Goal: Information Seeking & Learning: Compare options

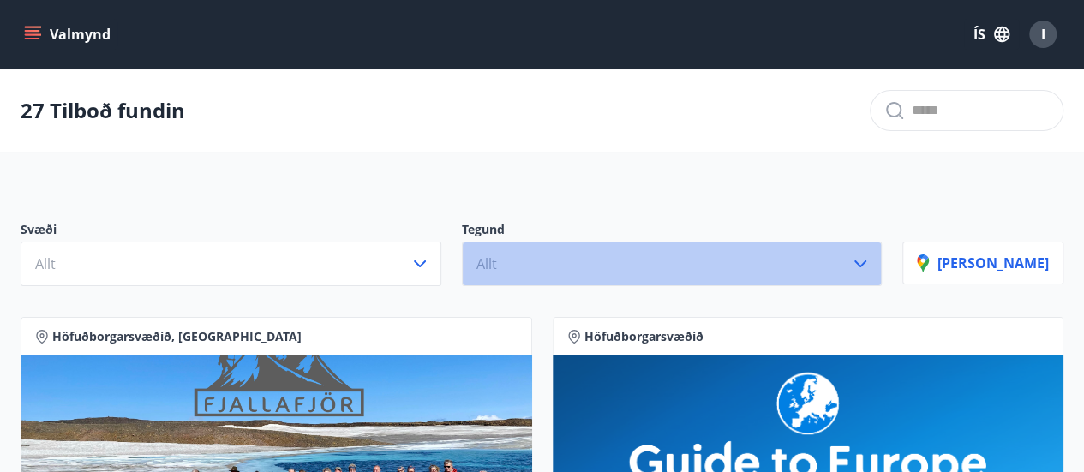
click at [883, 264] on button "Allt" at bounding box center [672, 264] width 421 height 45
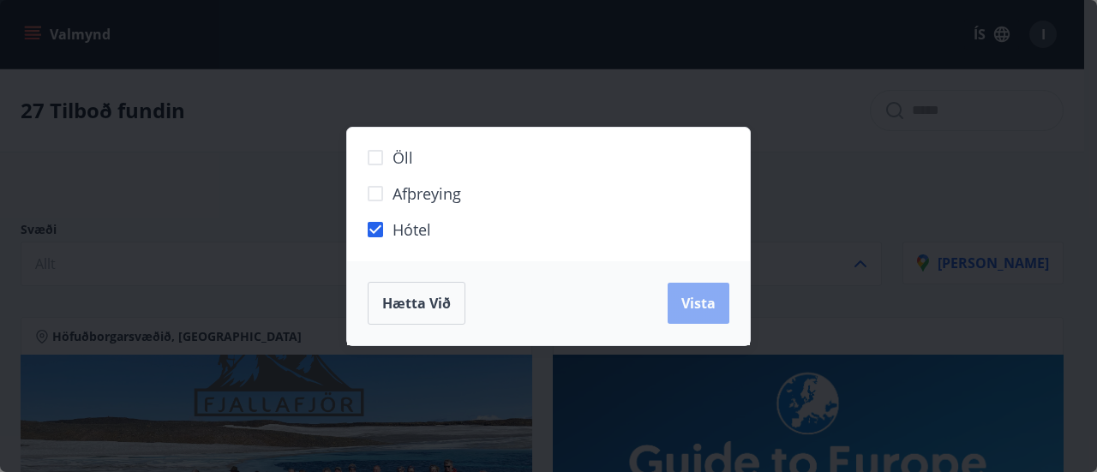
click at [694, 303] on span "Vista" at bounding box center [699, 303] width 34 height 19
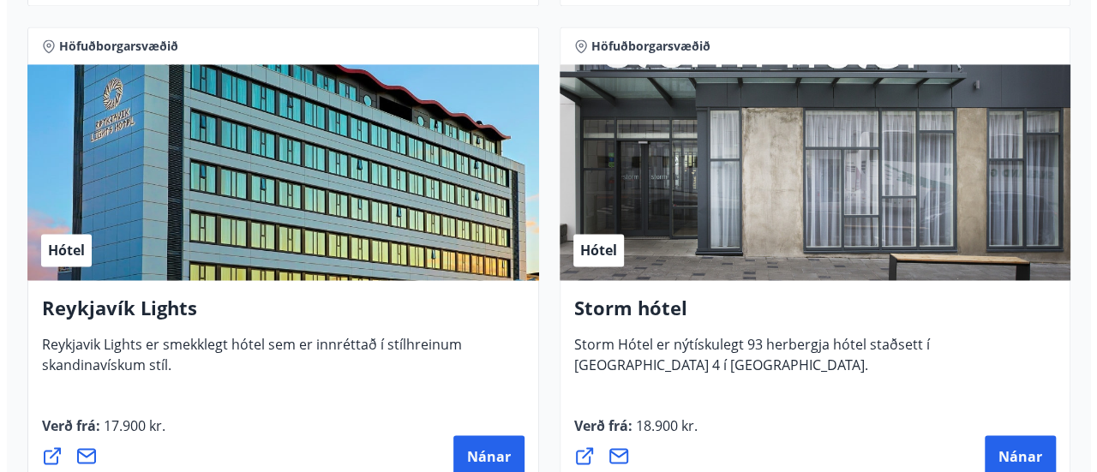
scroll to position [1346, 0]
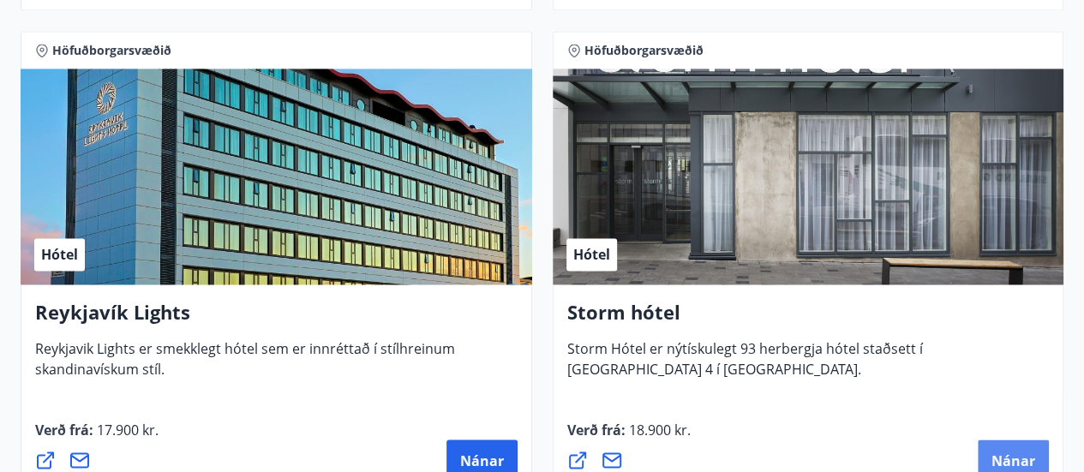
click at [1012, 453] on span "Nánar" at bounding box center [1014, 460] width 44 height 19
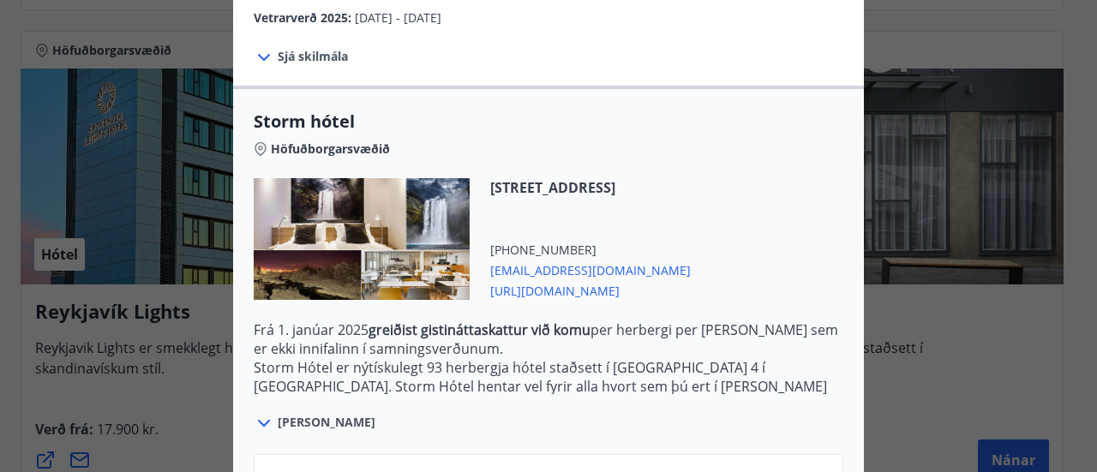
scroll to position [326, 0]
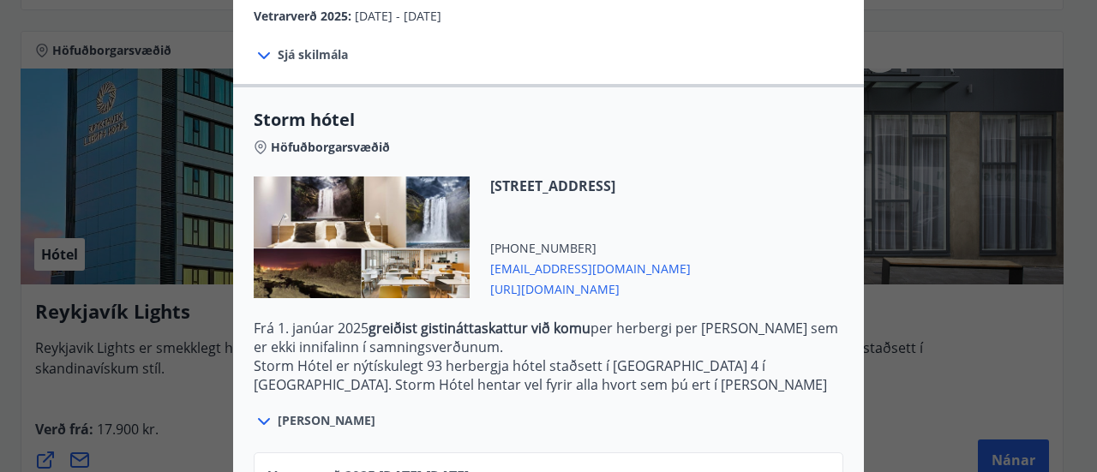
click at [254, 422] on icon at bounding box center [264, 421] width 21 height 21
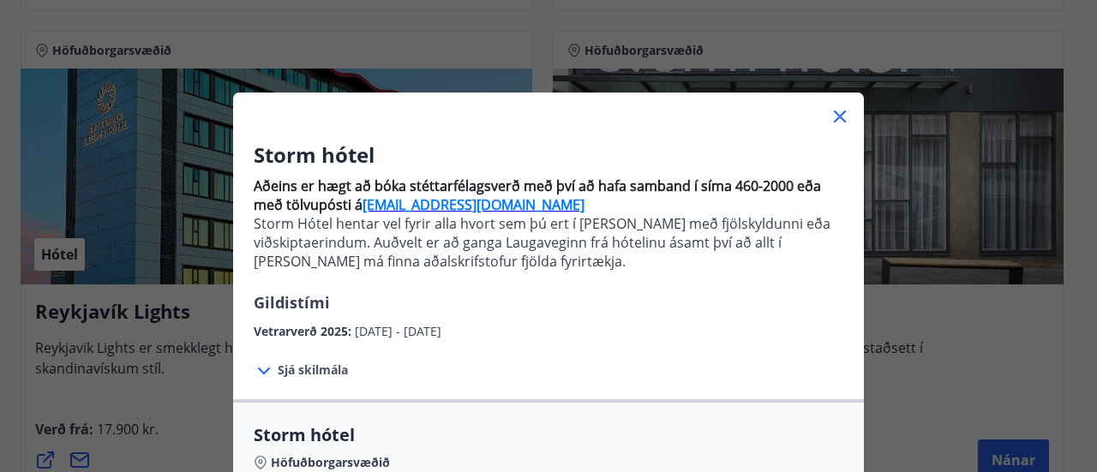
scroll to position [0, 0]
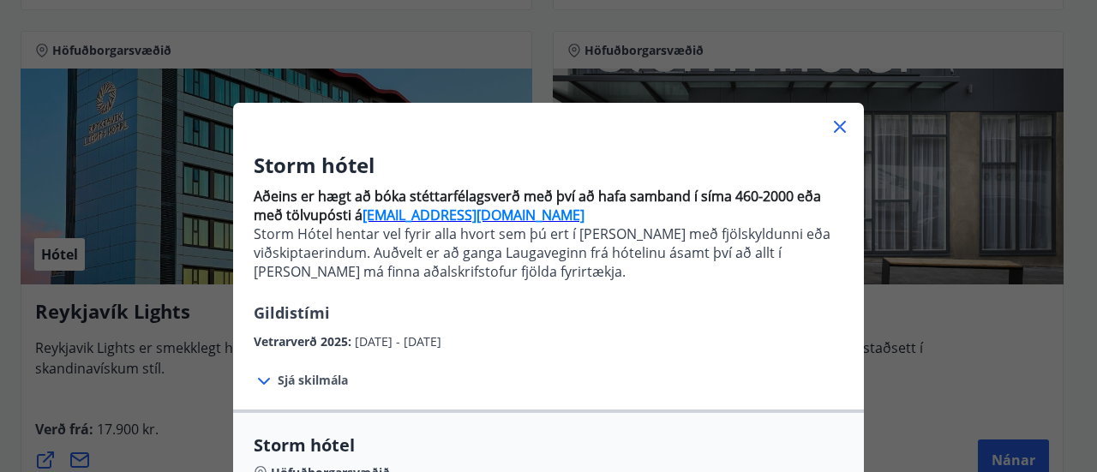
click at [834, 123] on icon at bounding box center [840, 127] width 12 height 12
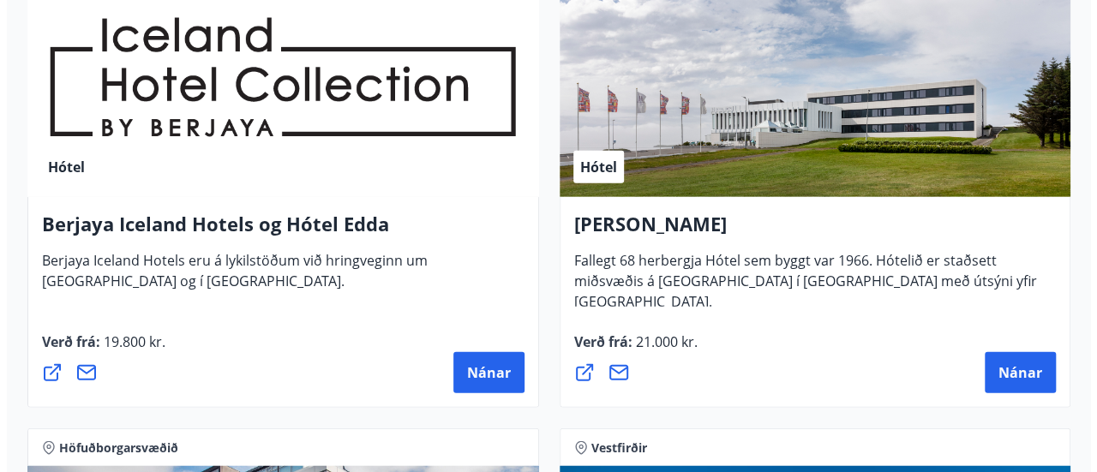
scroll to position [1920, 0]
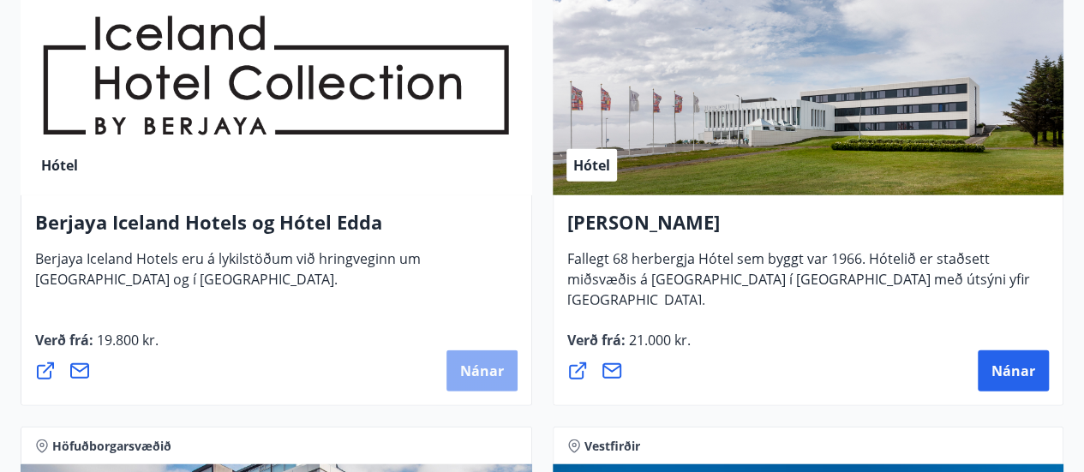
click at [457, 361] on button "Nánar" at bounding box center [482, 371] width 71 height 41
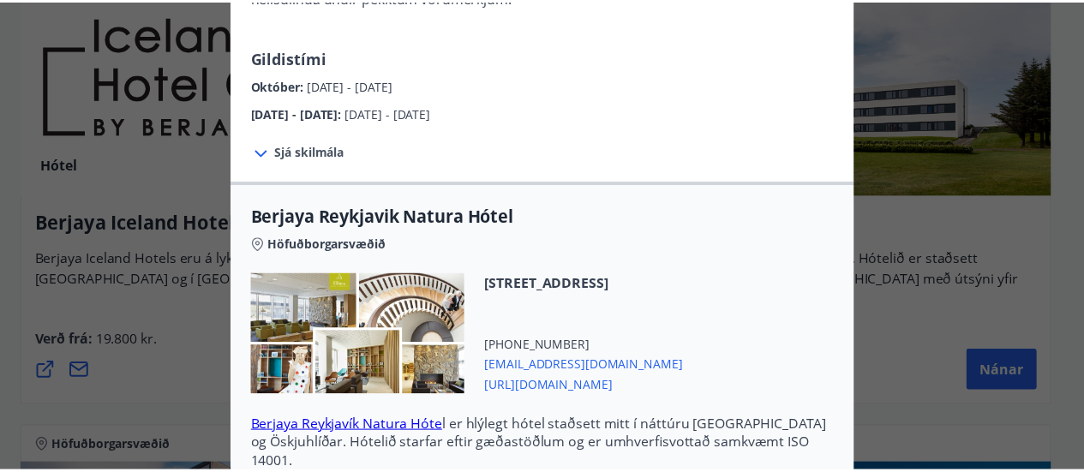
scroll to position [0, 0]
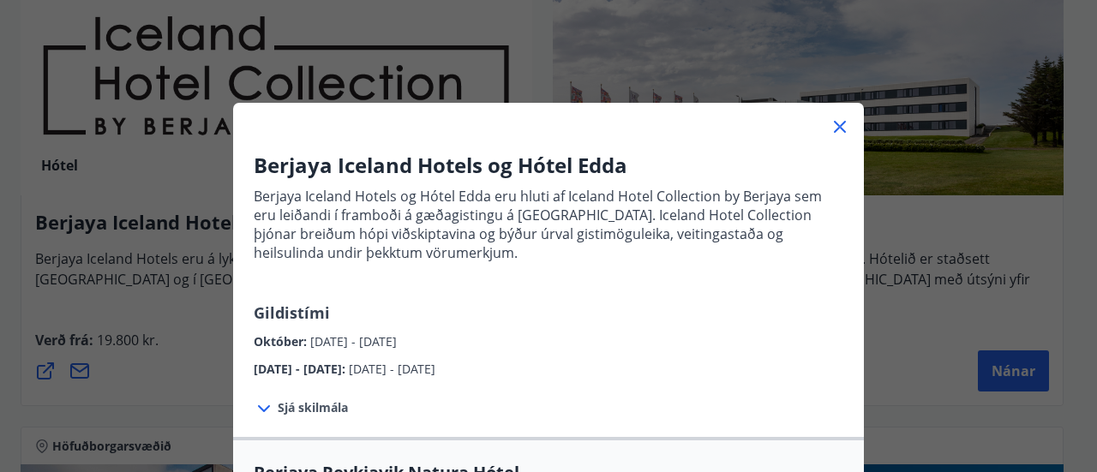
click at [830, 126] on icon at bounding box center [840, 127] width 21 height 21
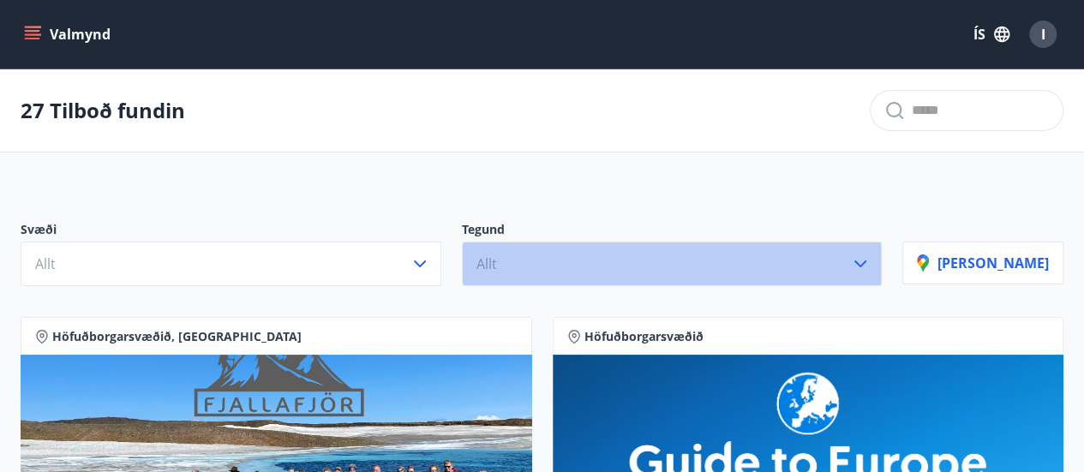
click at [865, 258] on button "Allt" at bounding box center [672, 264] width 421 height 45
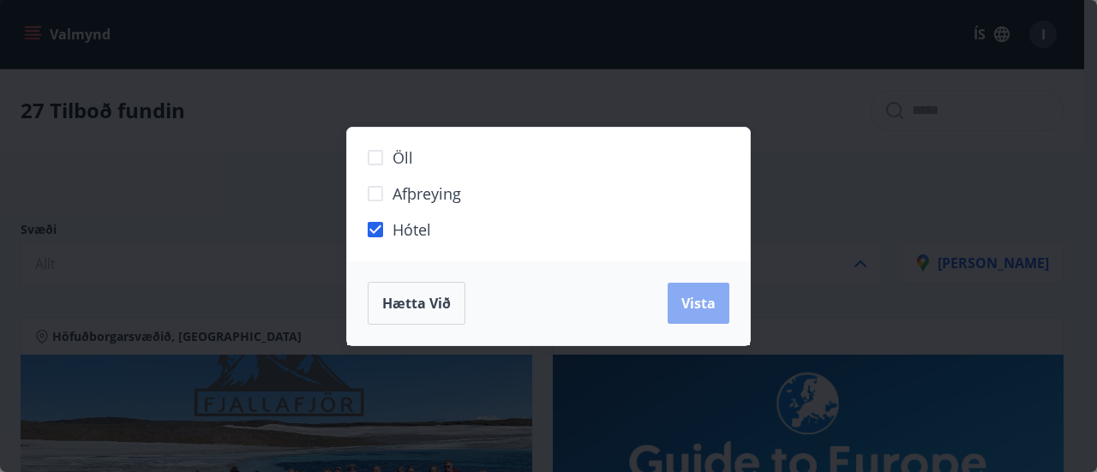
click at [703, 296] on span "Vista" at bounding box center [699, 303] width 34 height 19
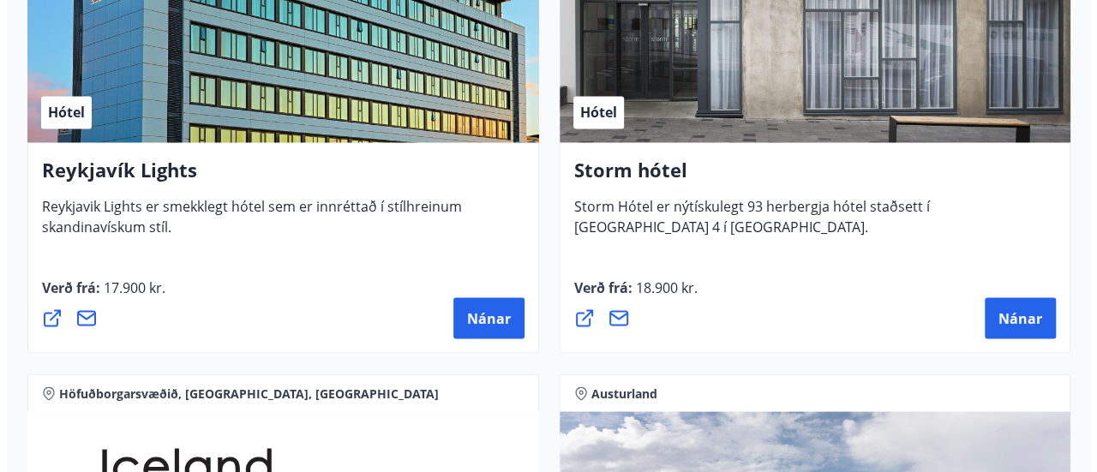
scroll to position [1489, 0]
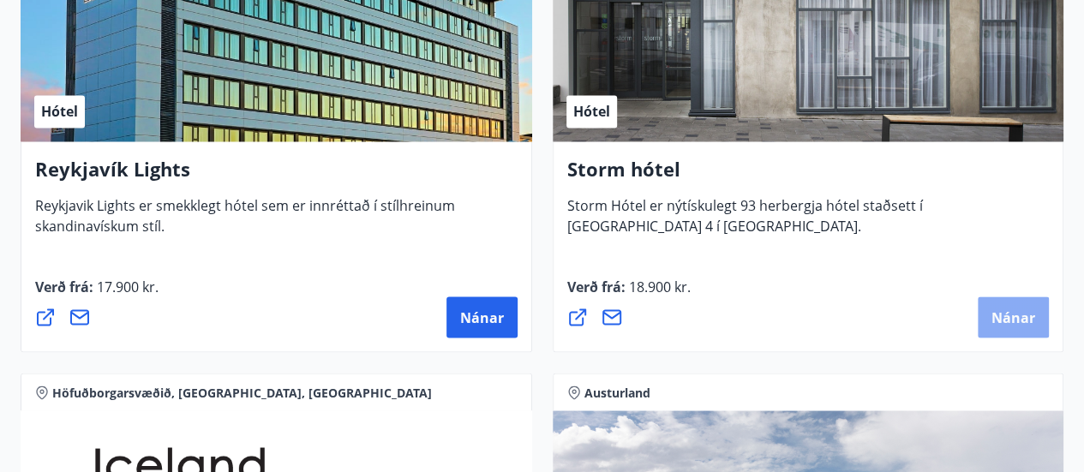
click at [1010, 315] on span "Nánar" at bounding box center [1014, 317] width 44 height 19
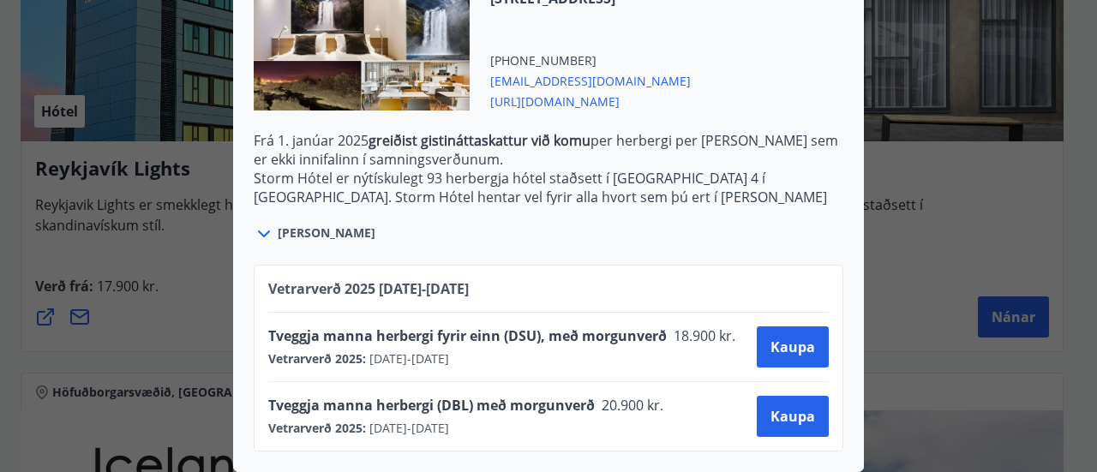
scroll to position [525, 0]
drag, startPoint x: 501, startPoint y: 323, endPoint x: 528, endPoint y: 327, distance: 27.8
click at [528, 327] on span "Tveggja manna herbergi fyrir einn (DSU), með morgunverð" at bounding box center [467, 336] width 399 height 19
copy span "DSU"
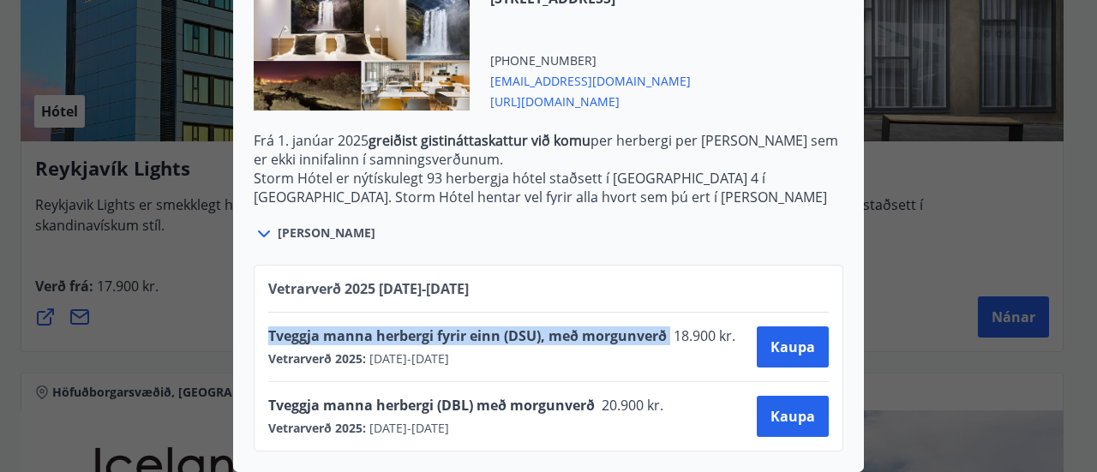
drag, startPoint x: 259, startPoint y: 325, endPoint x: 660, endPoint y: 323, distance: 401.2
click at [660, 323] on div "Vetrarverð [PHONE_NUMBER][DATE] - [DATE] Tveggja manna herbergi fyrir einn (DSU…" at bounding box center [549, 358] width 590 height 187
copy span "Tveggja manna herbergi fyrir einn (DSU), með morgunverð"
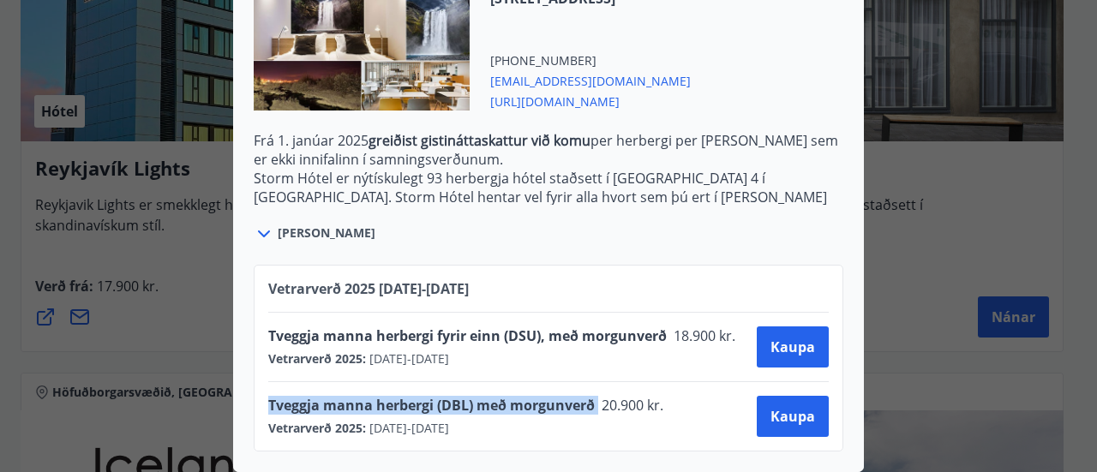
drag, startPoint x: 262, startPoint y: 393, endPoint x: 587, endPoint y: 390, distance: 324.9
click at [587, 396] on div "Tveggja manna herbergi (DBL) með morgunverð 20.900 kr." at bounding box center [471, 408] width 406 height 24
copy span "Tveggja manna herbergi (DBL) með morgunverð"
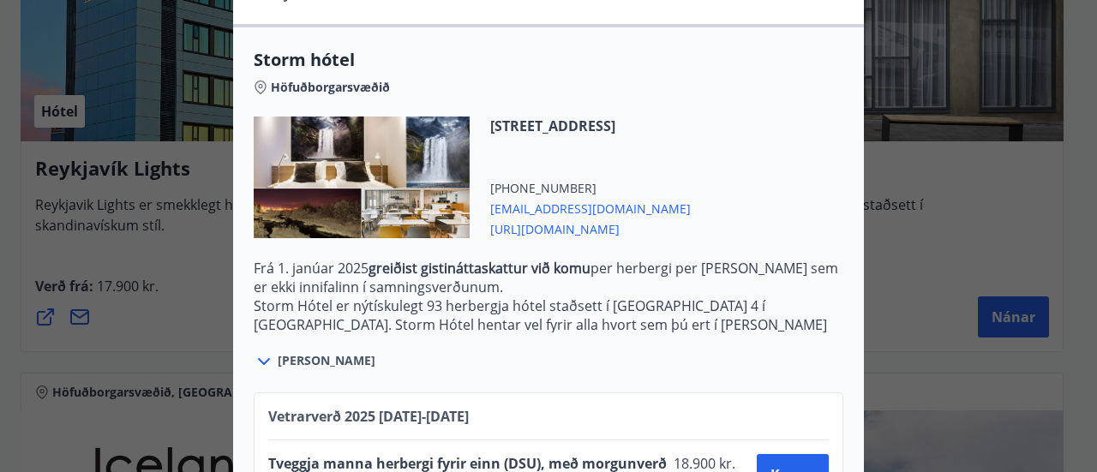
scroll to position [386, 0]
click at [259, 360] on icon at bounding box center [264, 361] width 12 height 7
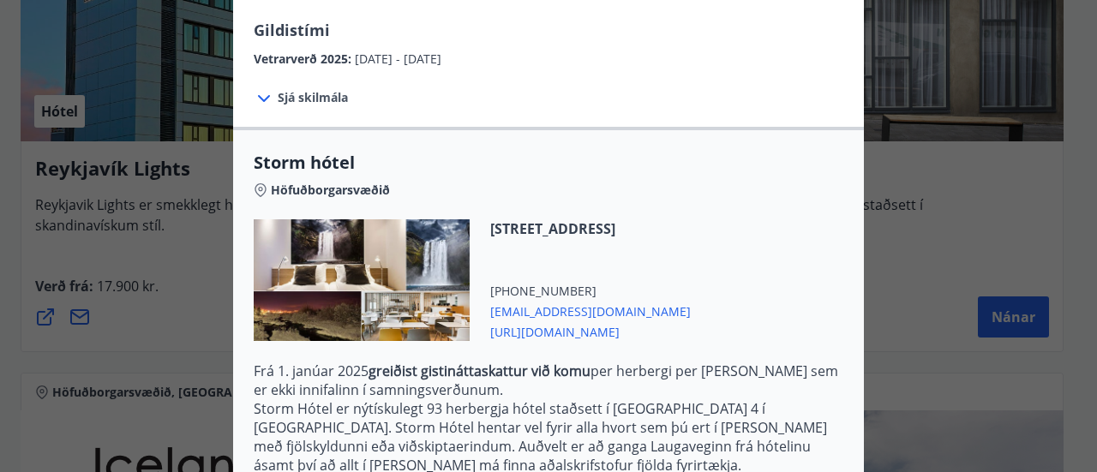
scroll to position [283, 0]
